Goal: Information Seeking & Learning: Learn about a topic

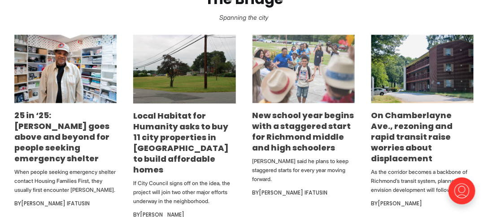
scroll to position [450, 0]
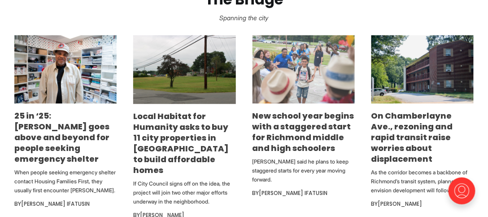
click at [314, 80] on img at bounding box center [304, 69] width 102 height 68
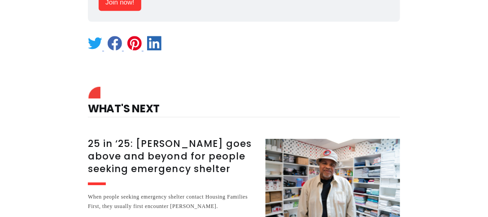
scroll to position [1471, 0]
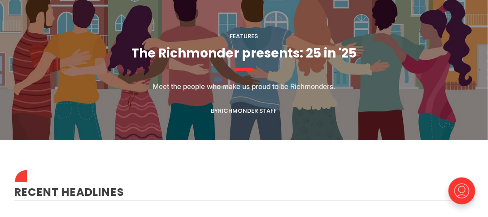
scroll to position [780, 0]
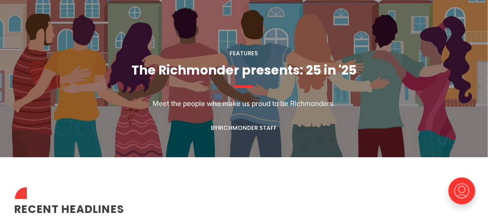
click at [270, 98] on p "Meet the people who make us proud to be Richmonders." at bounding box center [244, 103] width 183 height 11
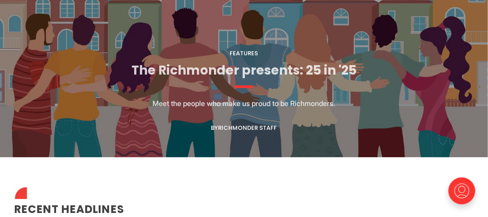
click at [261, 62] on link "The Richmonder presents: 25 in '25" at bounding box center [244, 71] width 225 height 18
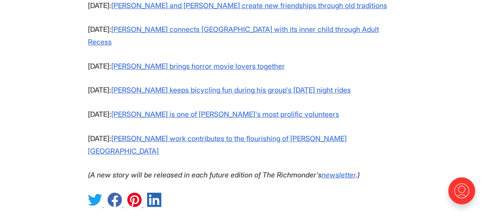
scroll to position [897, 0]
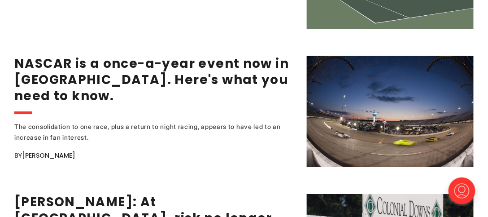
scroll to position [1724, 0]
